Goal: Use online tool/utility: Use online tool/utility

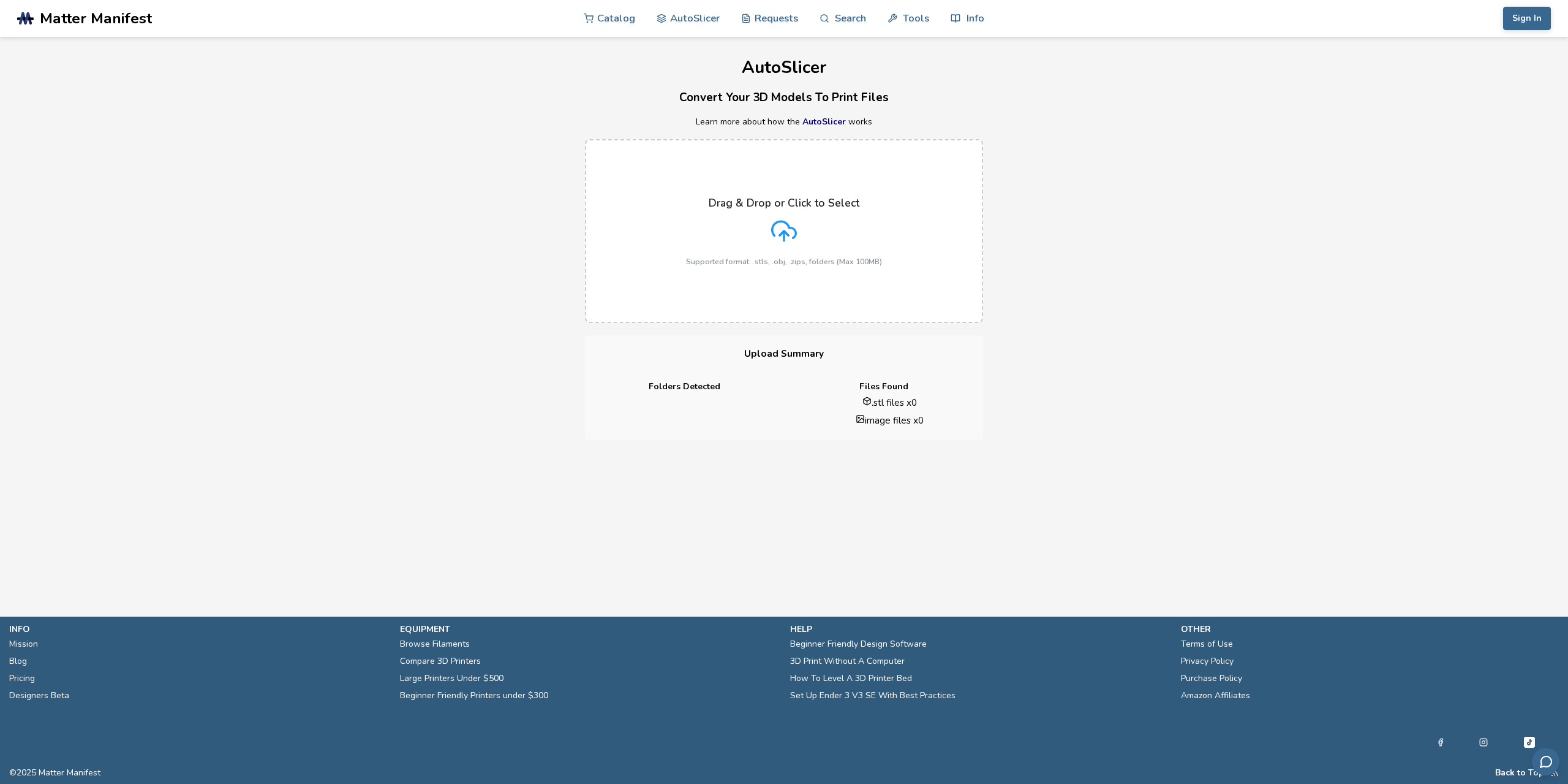
click at [767, 235] on div "Drag & Drop or Click to Select Supported format: .stls, .obj, .zips, folders (M…" at bounding box center [784, 231] width 196 height 69
click at [0, 0] on input "Drag & Drop or Click to Select Supported format: .stls, .obj, .zips, folders (M…" at bounding box center [0, 0] width 0 height 0
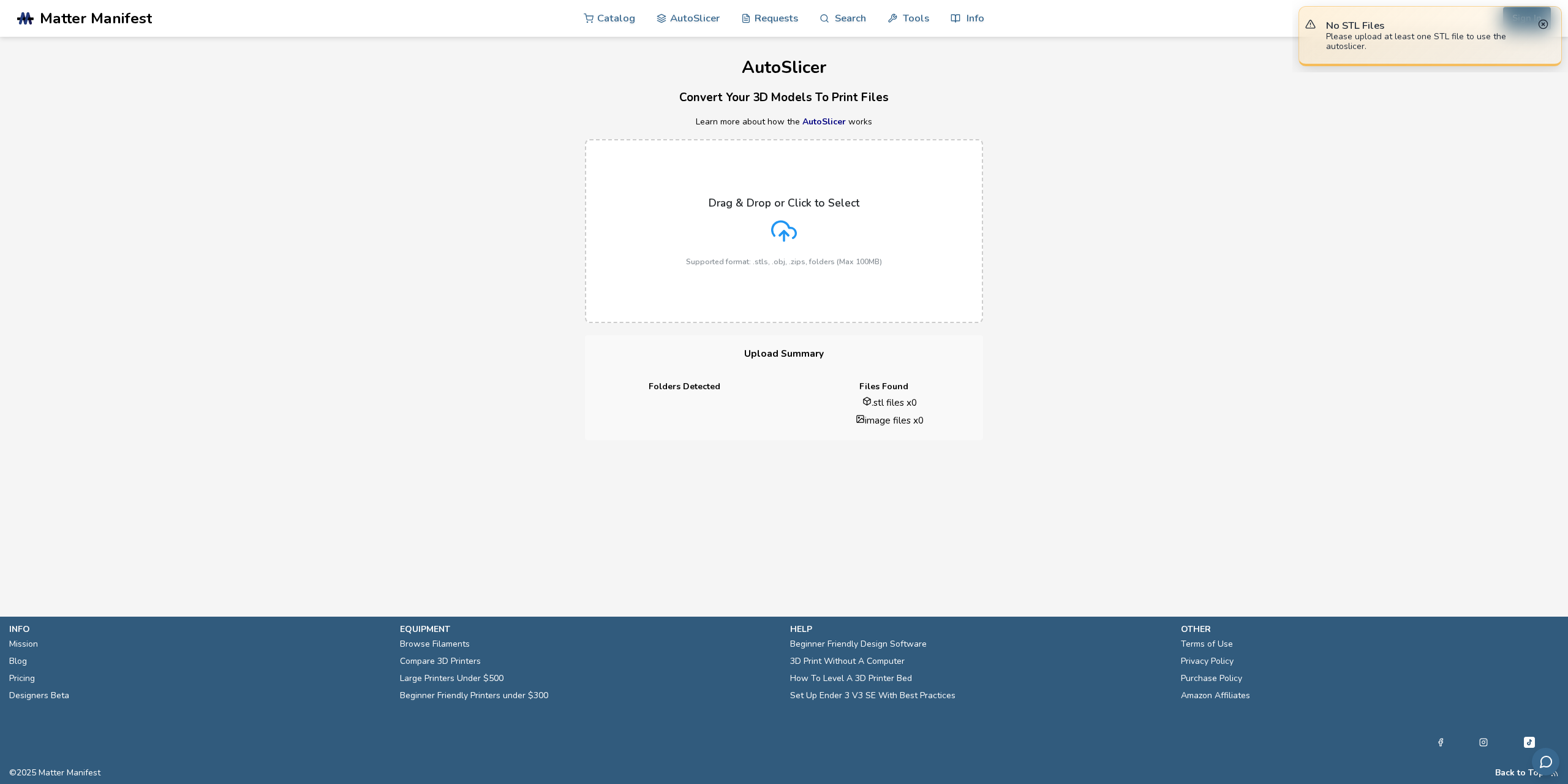
click at [1401, 32] on div "Please upload at least one STL file to use the autoslicer." at bounding box center [1430, 41] width 209 height 19
drag, startPoint x: 1385, startPoint y: 44, endPoint x: 1536, endPoint y: 29, distance: 151.7
click at [1391, 44] on div "Please upload at least one STL file to use the autoslicer." at bounding box center [1430, 41] width 209 height 19
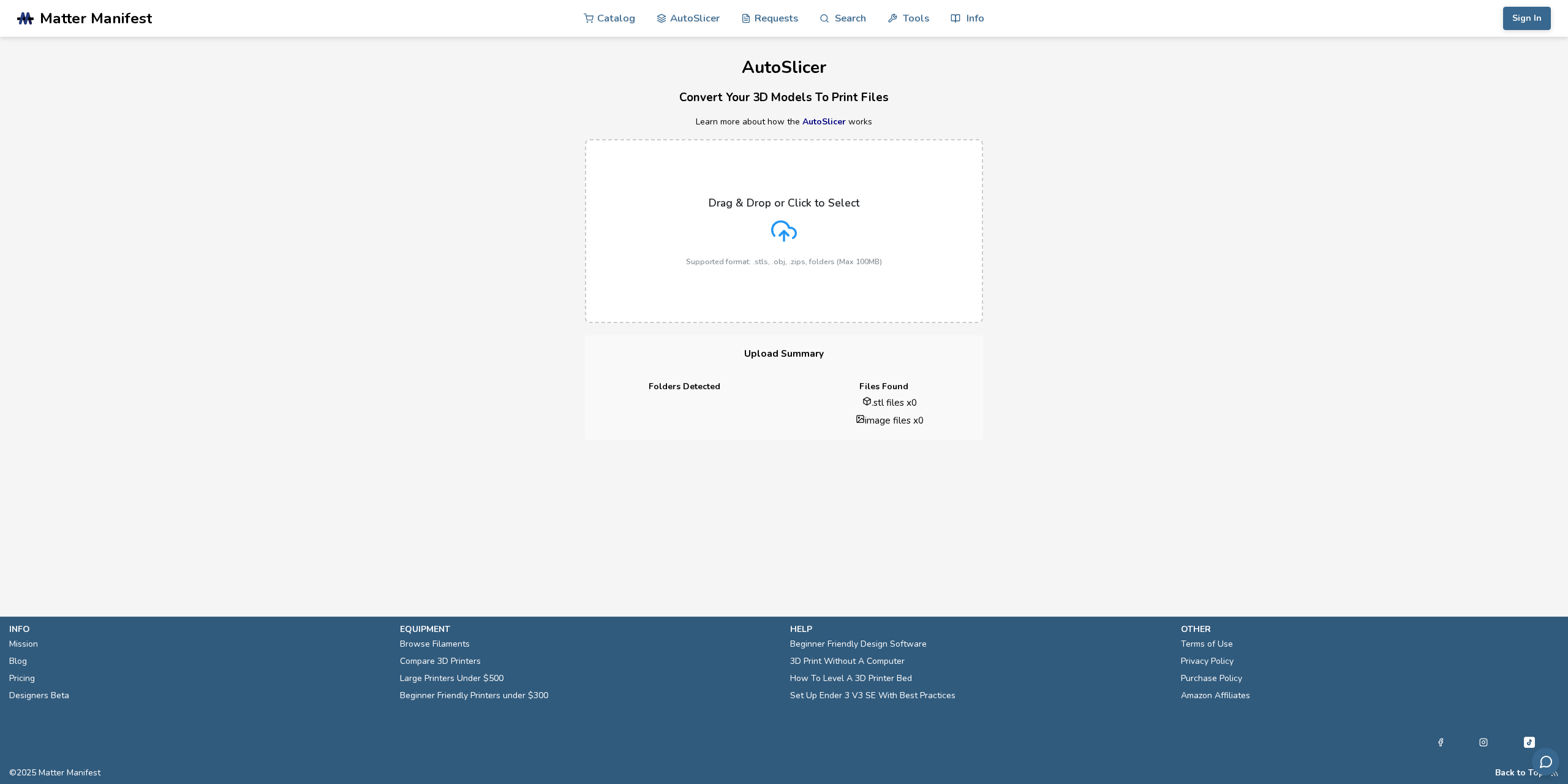
click at [1155, 249] on div "Drag & Drop or Click to Select Supported format: .stls, .obj, .zips, folders (M…" at bounding box center [784, 231] width 1568 height 209
click at [786, 232] on polyline at bounding box center [784, 233] width 9 height 4
click at [0, 0] on input "Drag & Drop or Click to Select Supported format: .stls, .obj, .zips, folders (M…" at bounding box center [0, 0] width 0 height 0
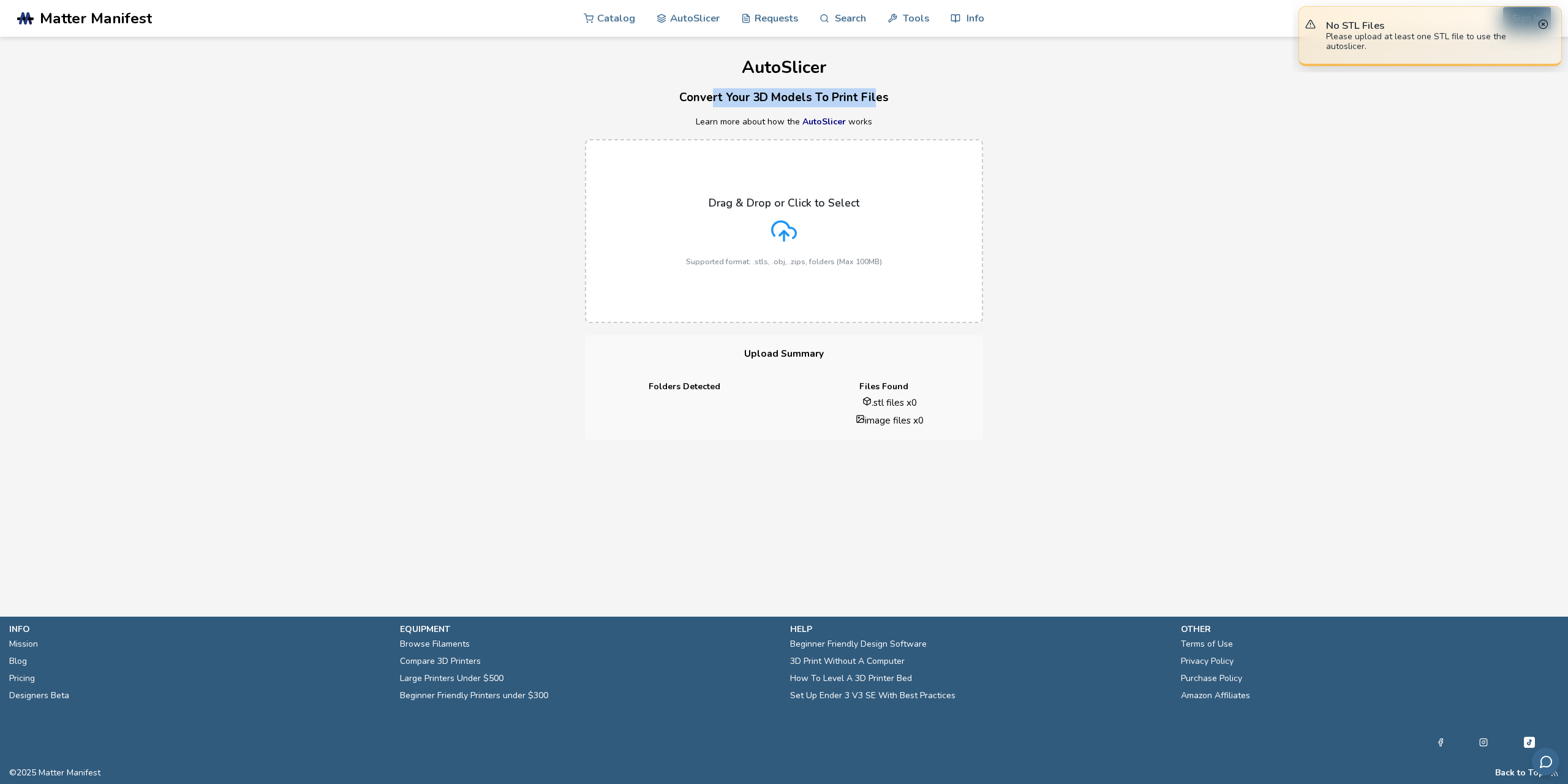
drag, startPoint x: 712, startPoint y: 102, endPoint x: 875, endPoint y: 101, distance: 163.0
click at [875, 101] on h3 "Convert Your 3D Models To Print Files" at bounding box center [784, 98] width 1568 height 19
click at [903, 101] on h3 "Convert Your 3D Models To Print Files" at bounding box center [784, 98] width 1568 height 19
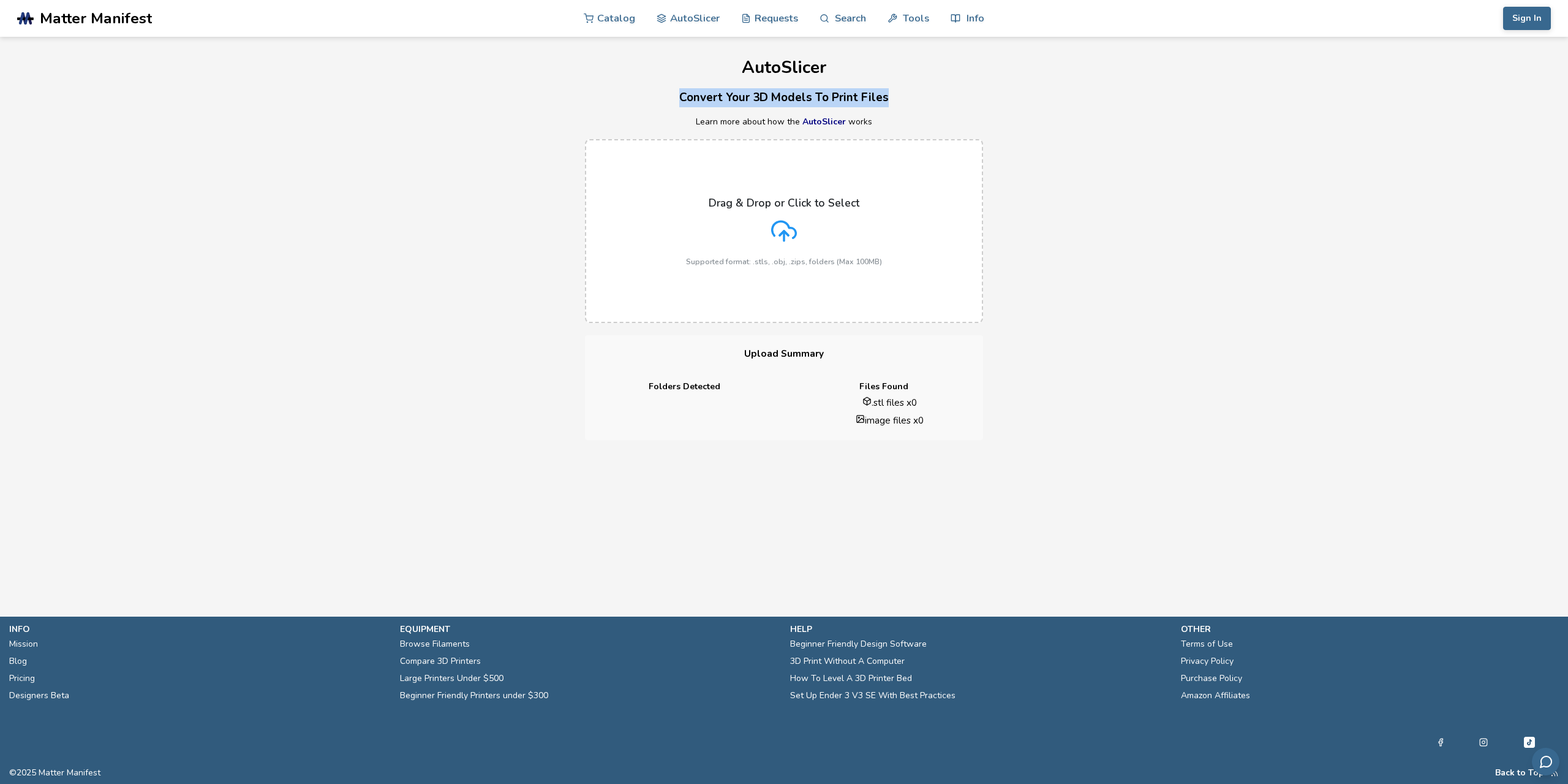
drag, startPoint x: 888, startPoint y: 96, endPoint x: 658, endPoint y: 98, distance: 230.0
click at [658, 98] on h3 "Convert Your 3D Models To Print Files" at bounding box center [784, 98] width 1568 height 19
